Goal: Information Seeking & Learning: Learn about a topic

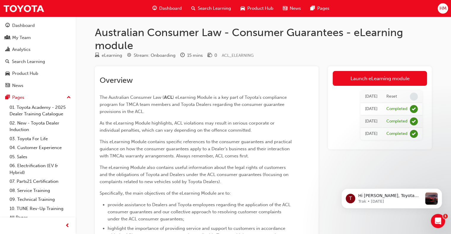
click at [252, 37] on h1 "Australian Consumer Law - Consumer Guarantees - eLearning module" at bounding box center [263, 39] width 337 height 26
drag, startPoint x: 247, startPoint y: 34, endPoint x: 295, endPoint y: 35, distance: 47.4
click at [295, 35] on h1 "Australian Consumer Law - Consumer Guarantees - eLearning module" at bounding box center [263, 39] width 337 height 26
drag, startPoint x: 295, startPoint y: 33, endPoint x: 257, endPoint y: 33, distance: 37.6
click at [257, 33] on h1 "Australian Consumer Law - Consumer Guarantees - eLearning module" at bounding box center [263, 39] width 337 height 26
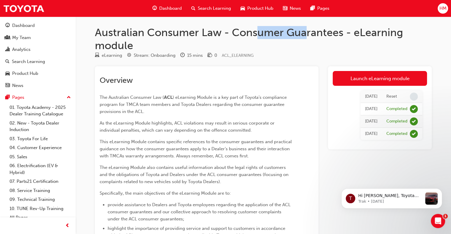
click at [257, 33] on h1 "Australian Consumer Law - Consumer Guarantees - eLearning module" at bounding box center [263, 39] width 337 height 26
drag, startPoint x: 255, startPoint y: 33, endPoint x: 287, endPoint y: 33, distance: 32.0
click at [287, 33] on h1 "Australian Consumer Law - Consumer Guarantees - eLearning module" at bounding box center [263, 39] width 337 height 26
drag, startPoint x: 321, startPoint y: 35, endPoint x: 234, endPoint y: 35, distance: 86.8
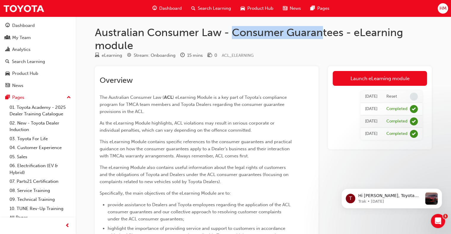
click at [234, 35] on h1 "Australian Consumer Law - Consumer Guarantees - eLearning module" at bounding box center [263, 39] width 337 height 26
drag, startPoint x: 233, startPoint y: 35, endPoint x: 341, endPoint y: 33, distance: 107.3
click at [341, 33] on h1 "Australian Consumer Law - Consumer Guarantees - eLearning module" at bounding box center [263, 39] width 337 height 26
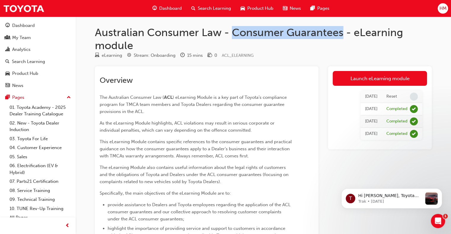
drag, startPoint x: 341, startPoint y: 33, endPoint x: 233, endPoint y: 33, distance: 108.4
click at [233, 33] on h1 "Australian Consumer Law - Consumer Guarantees - eLearning module" at bounding box center [263, 39] width 337 height 26
drag, startPoint x: 233, startPoint y: 33, endPoint x: 341, endPoint y: 35, distance: 107.9
click at [341, 35] on h1 "Australian Consumer Law - Consumer Guarantees - eLearning module" at bounding box center [263, 39] width 337 height 26
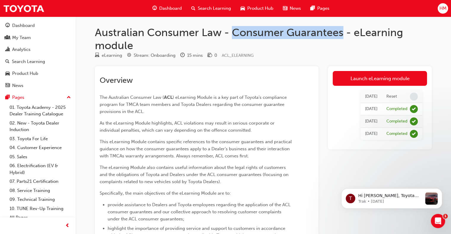
click at [341, 35] on h1 "Australian Consumer Law - Consumer Guarantees - eLearning module" at bounding box center [263, 39] width 337 height 26
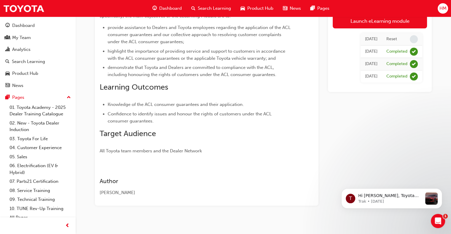
scroll to position [178, 0]
drag, startPoint x: 366, startPoint y: 52, endPoint x: 378, endPoint y: 52, distance: 12.1
click at [378, 52] on td "[DATE]" at bounding box center [370, 52] width 21 height 12
click at [379, 52] on td "[DATE]" at bounding box center [370, 52] width 21 height 12
drag, startPoint x: 379, startPoint y: 52, endPoint x: 353, endPoint y: 51, distance: 25.8
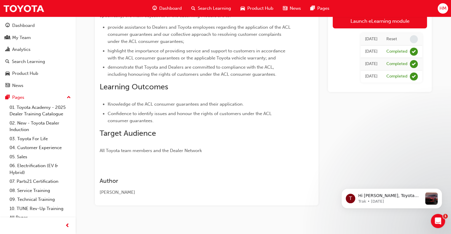
click at [360, 51] on td "[DATE]" at bounding box center [370, 52] width 21 height 12
click at [365, 51] on div "[DATE]" at bounding box center [371, 51] width 12 height 7
drag, startPoint x: 353, startPoint y: 52, endPoint x: 372, endPoint y: 52, distance: 19.3
click at [372, 52] on div "[DATE]" at bounding box center [371, 51] width 12 height 7
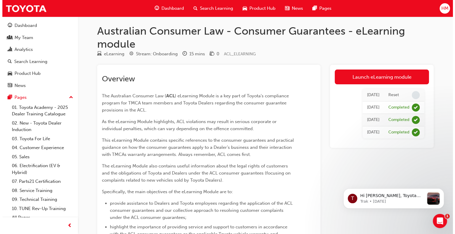
scroll to position [0, 0]
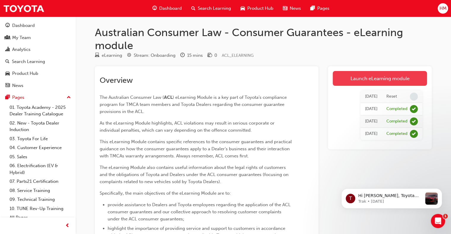
click at [368, 81] on link "Launch eLearning module" at bounding box center [379, 78] width 94 height 15
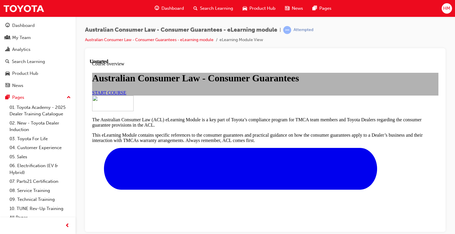
click at [126, 95] on span "START COURSE" at bounding box center [109, 92] width 34 height 5
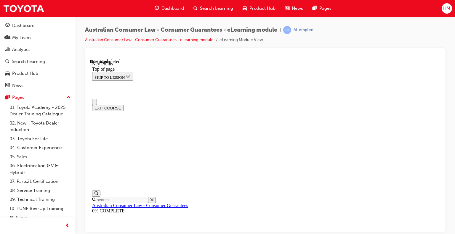
drag, startPoint x: 213, startPoint y: 110, endPoint x: 269, endPoint y: 111, distance: 56.0
drag, startPoint x: 268, startPoint y: 111, endPoint x: 211, endPoint y: 110, distance: 56.3
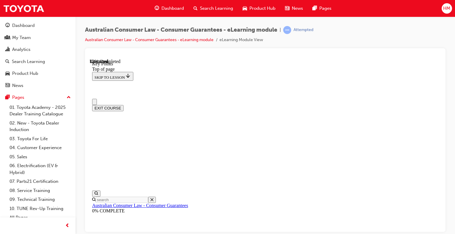
drag, startPoint x: 211, startPoint y: 110, endPoint x: 265, endPoint y: 111, distance: 53.9
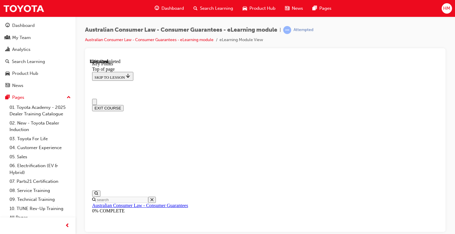
drag, startPoint x: 268, startPoint y: 111, endPoint x: 212, endPoint y: 111, distance: 55.1
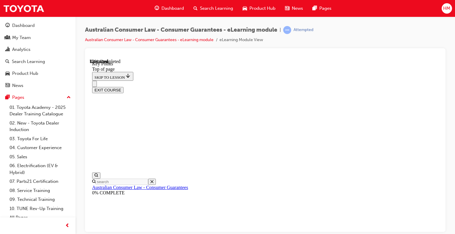
scroll to position [148, 0]
